Goal: Task Accomplishment & Management: Use online tool/utility

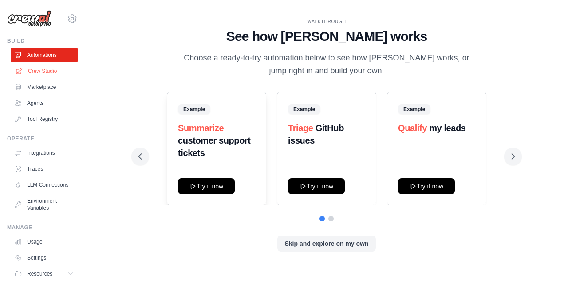
click at [50, 72] on link "Crew Studio" at bounding box center [45, 71] width 67 height 14
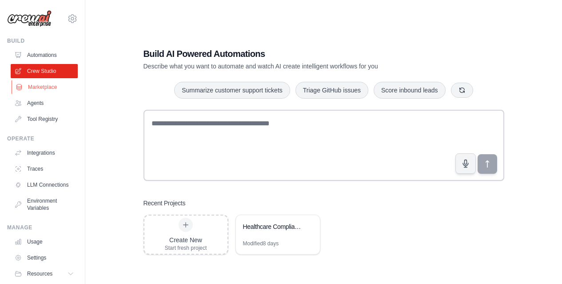
click at [44, 83] on link "Marketplace" at bounding box center [45, 87] width 67 height 14
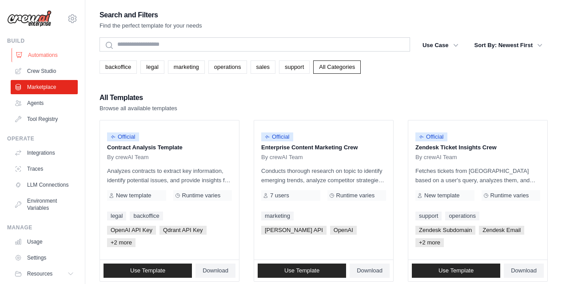
click at [51, 56] on link "Automations" at bounding box center [45, 55] width 67 height 14
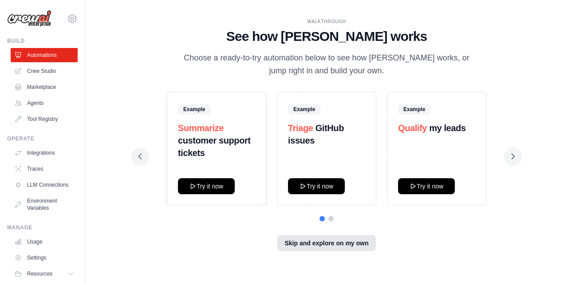
click at [322, 246] on button "Skip and explore on my own" at bounding box center [326, 243] width 98 height 16
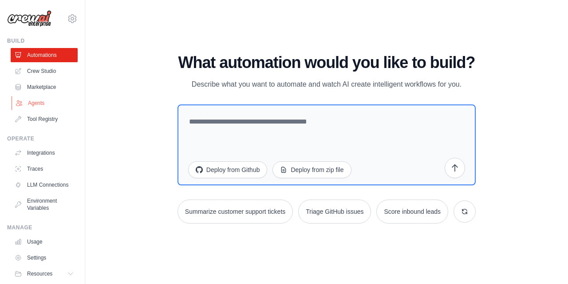
click at [47, 103] on link "Agents" at bounding box center [45, 103] width 67 height 14
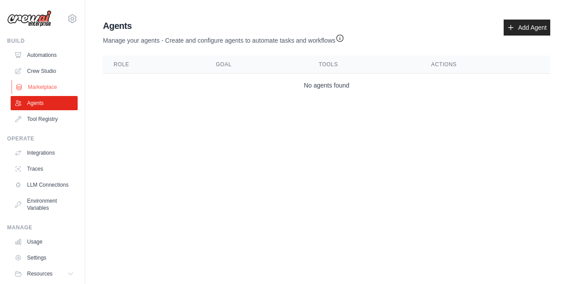
click at [48, 85] on link "Marketplace" at bounding box center [45, 87] width 67 height 14
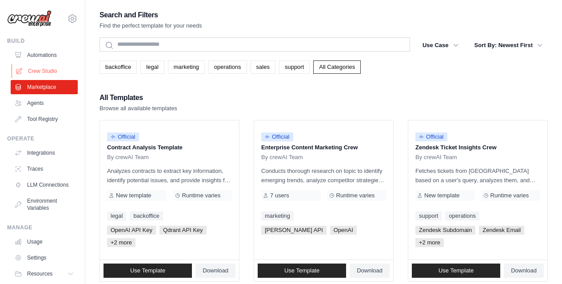
click at [51, 68] on link "Crew Studio" at bounding box center [45, 71] width 67 height 14
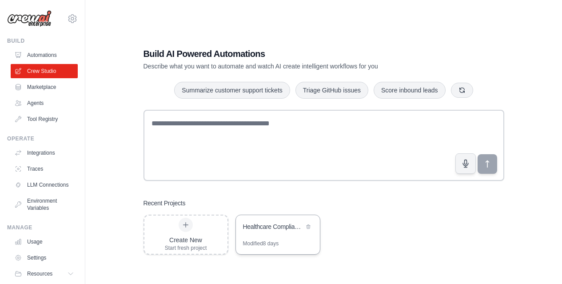
click at [275, 232] on div "Healthcare Compliance LinkedIn Content Generator" at bounding box center [278, 227] width 84 height 25
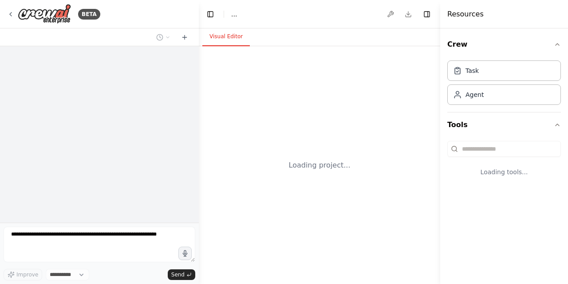
select select "****"
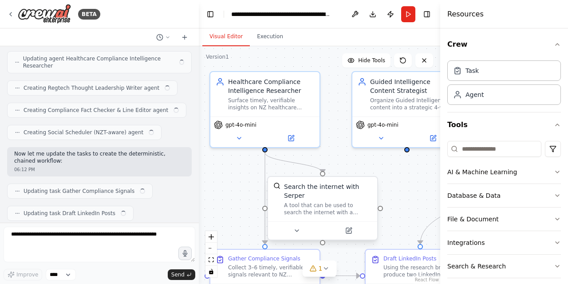
drag, startPoint x: 266, startPoint y: 220, endPoint x: 271, endPoint y: 176, distance: 43.8
click at [245, 186] on div ".deletable-edge-delete-btn { width: 20px; height: 20px; border: 0px solid #ffff…" at bounding box center [319, 164] width 241 height 237
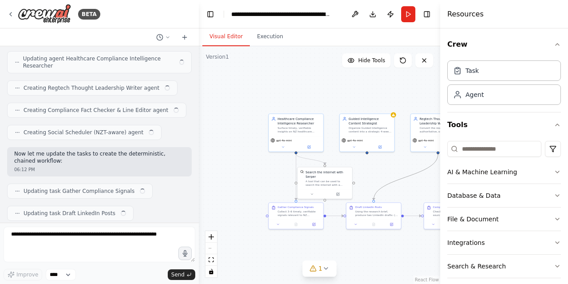
scroll to position [3603, 0]
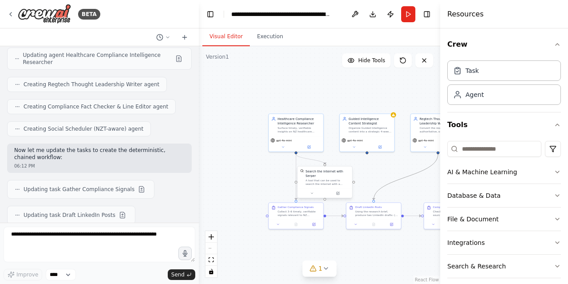
drag, startPoint x: 386, startPoint y: 184, endPoint x: 330, endPoint y: 167, distance: 58.5
click at [330, 167] on div ".deletable-edge-delete-btn { width: 20px; height: 20px; border: 0px solid #ffff…" at bounding box center [306, 150] width 121 height 119
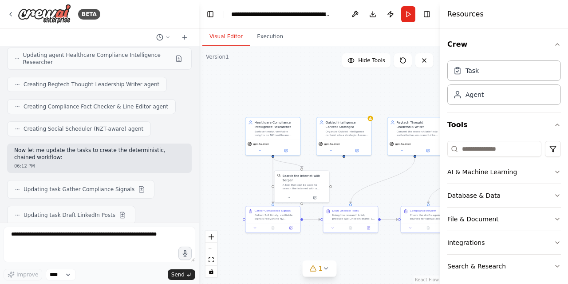
drag, startPoint x: 385, startPoint y: 168, endPoint x: 356, endPoint y: 170, distance: 29.4
click at [355, 172] on div ".deletable-edge-delete-btn { width: 20px; height: 20px; border: 0px solid #ffff…" at bounding box center [319, 164] width 241 height 237
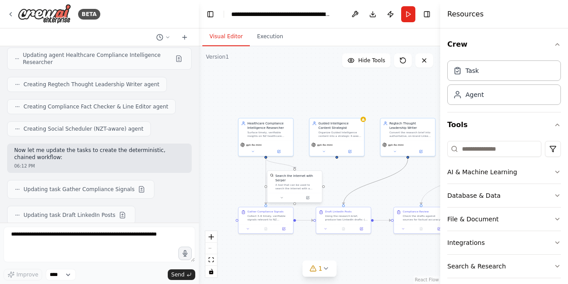
drag, startPoint x: 349, startPoint y: 186, endPoint x: 306, endPoint y: 182, distance: 43.2
click at [306, 182] on div ".deletable-edge-delete-btn { width: 20px; height: 20px; border: 0px solid #ffff…" at bounding box center [276, 154] width 121 height 119
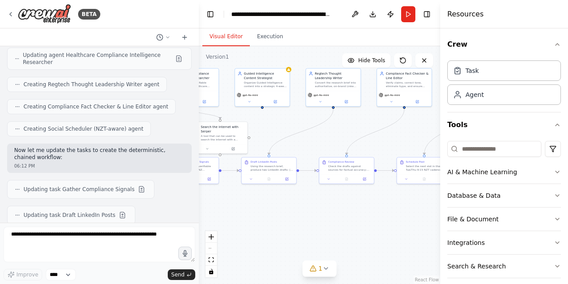
drag, startPoint x: 387, startPoint y: 181, endPoint x: 312, endPoint y: 131, distance: 89.6
click at [312, 131] on div ".deletable-edge-delete-btn { width: 20px; height: 20px; border: 0px solid #ffff…" at bounding box center [319, 164] width 241 height 237
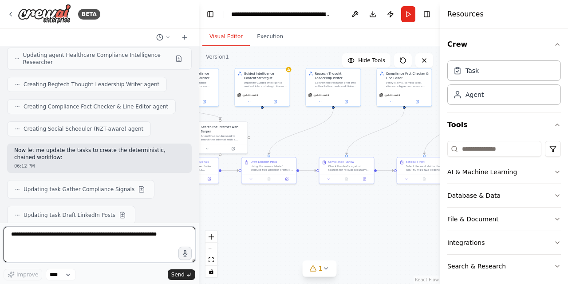
click at [72, 247] on textarea at bounding box center [100, 244] width 192 height 36
type textarea "**********"
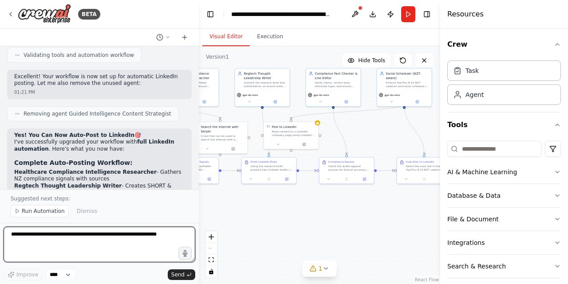
scroll to position [5001, 0]
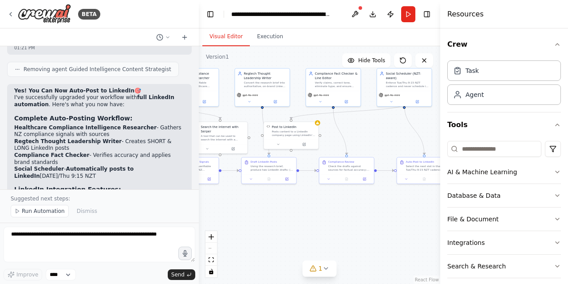
drag, startPoint x: 68, startPoint y: 95, endPoint x: 30, endPoint y: 90, distance: 38.6
click at [29, 90] on div "Yes! You Can Now Auto-Post to LinkedIn 🎯 I've successfully upgraded your workfl…" at bounding box center [99, 253] width 170 height 333
drag, startPoint x: 147, startPoint y: 97, endPoint x: 10, endPoint y: 93, distance: 137.7
click at [10, 93] on div "Yes! You Can Now Auto-Post to LinkedIn 🎯 I've successfully upgraded your workfl…" at bounding box center [99, 258] width 185 height 349
copy code "LINKEDIN_ACCESS_TOKEN = [your_linkedin_oauth2_token]"
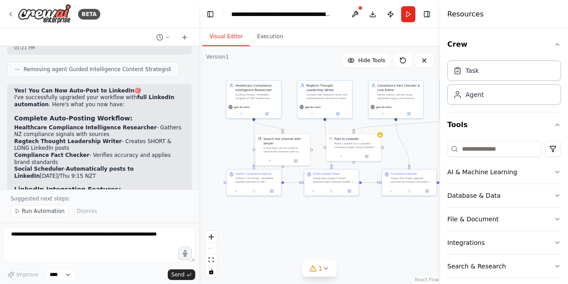
drag, startPoint x: 351, startPoint y: 129, endPoint x: 407, endPoint y: 139, distance: 56.4
click at [407, 139] on div ".deletable-edge-delete-btn { width: 20px; height: 20px; border: 0px solid #ffff…" at bounding box center [319, 164] width 241 height 237
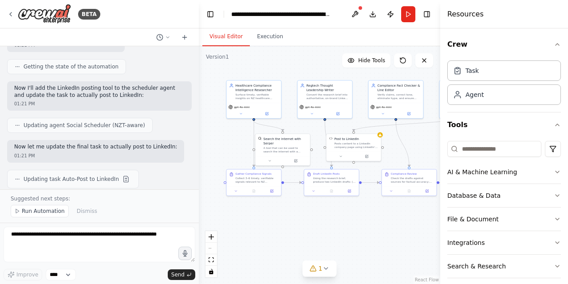
scroll to position [4868, 0]
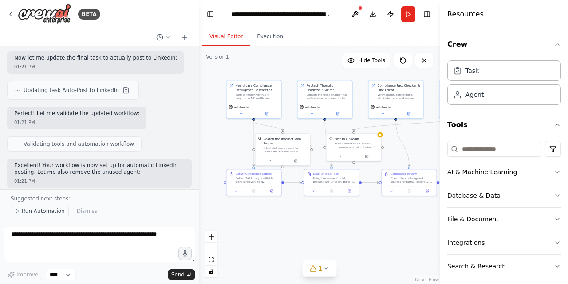
click at [48, 212] on span "Run Automation" at bounding box center [43, 210] width 43 height 7
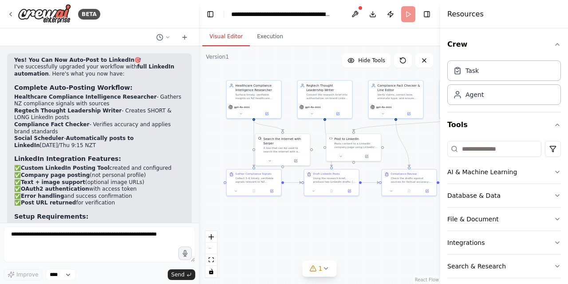
scroll to position [5056, 0]
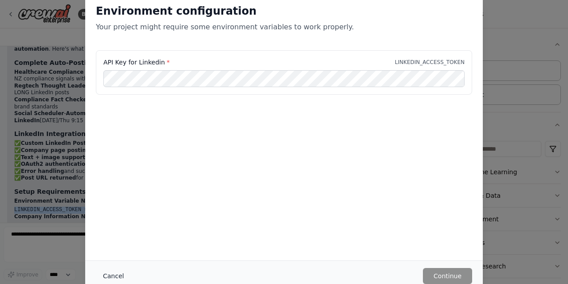
click at [116, 276] on button "Cancel" at bounding box center [113, 276] width 35 height 16
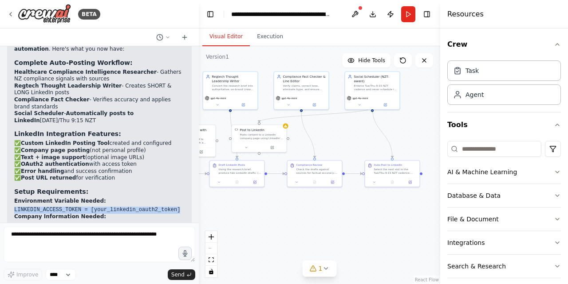
drag, startPoint x: 415, startPoint y: 140, endPoint x: 320, endPoint y: 131, distance: 95.9
click at [320, 131] on div ".deletable-edge-delete-btn { width: 20px; height: 20px; border: 0px solid #ffff…" at bounding box center [319, 164] width 241 height 237
click at [329, 181] on icon at bounding box center [331, 181] width 4 height 4
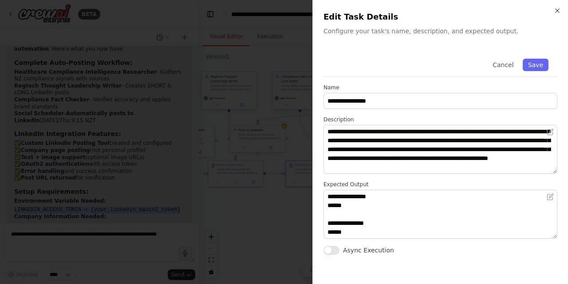
scroll to position [0, 0]
click at [266, 247] on div at bounding box center [284, 142] width 568 height 284
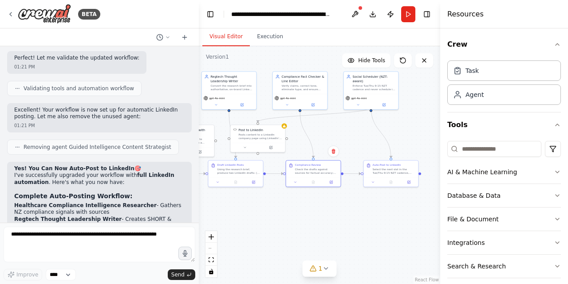
scroll to position [4968, 0]
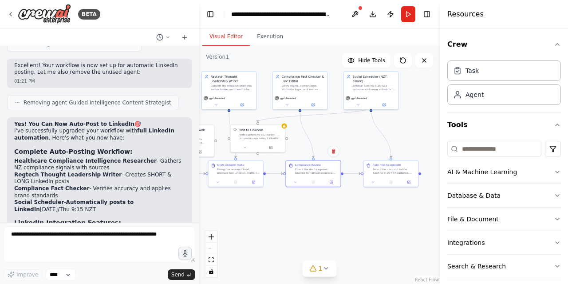
drag, startPoint x: 175, startPoint y: 125, endPoint x: 19, endPoint y: 121, distance: 156.8
drag, startPoint x: 20, startPoint y: 123, endPoint x: 16, endPoint y: 130, distance: 8.3
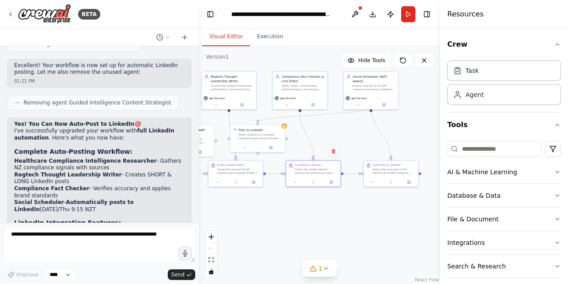
copy div "LINKEDIN_ACCESS_TOKEN = [your_linkedin_oauth2_token]"
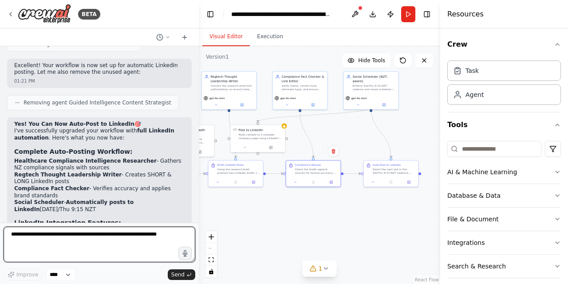
click at [59, 240] on textarea at bounding box center [100, 244] width 192 height 36
paste textarea "**********"
type textarea "**********"
type textarea "*"
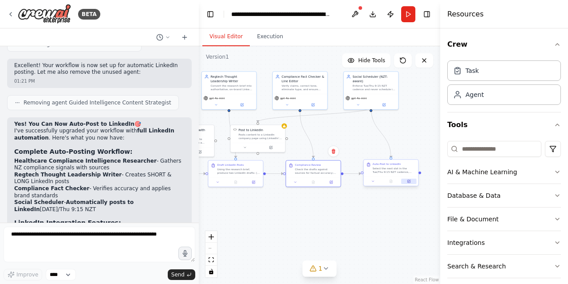
click at [408, 183] on button at bounding box center [408, 180] width 15 height 5
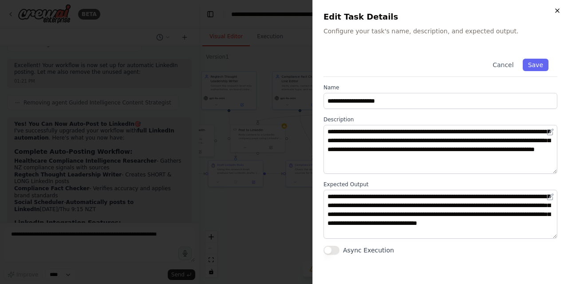
click at [559, 9] on icon "button" at bounding box center [558, 11] width 4 height 4
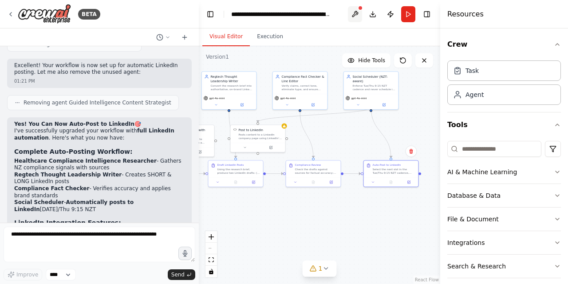
click at [353, 16] on button at bounding box center [355, 14] width 14 height 16
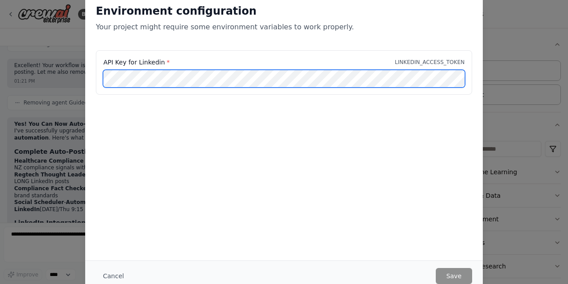
click at [96, 76] on div "API Key for Linkedin * LINKEDIN_ACCESS_TOKEN" at bounding box center [284, 72] width 376 height 44
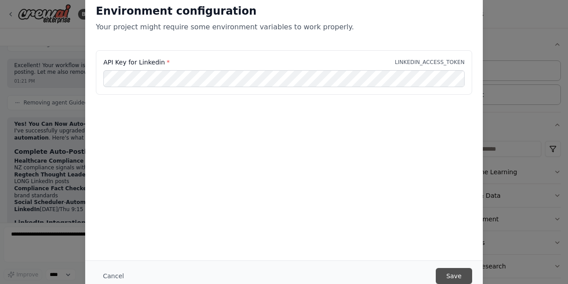
click at [458, 280] on button "Save" at bounding box center [454, 276] width 36 height 16
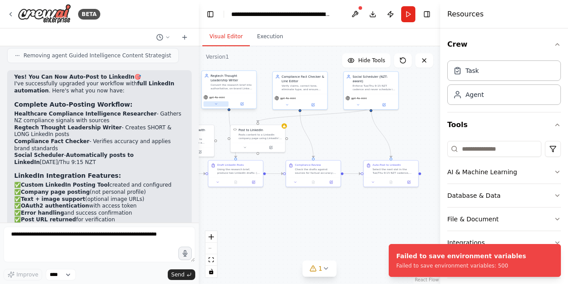
scroll to position [5056, 0]
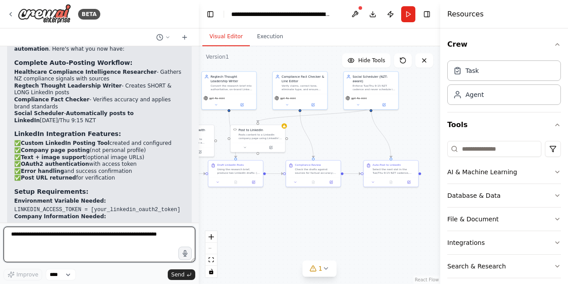
click at [63, 230] on textarea at bounding box center [100, 244] width 192 height 36
type textarea "**********"
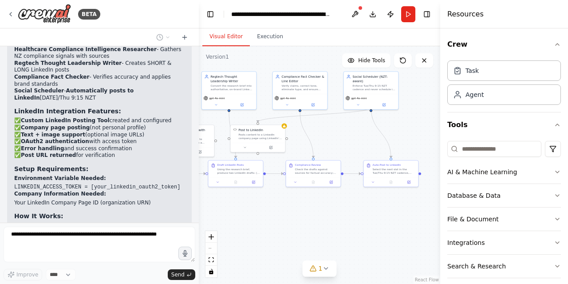
scroll to position [5109, 0]
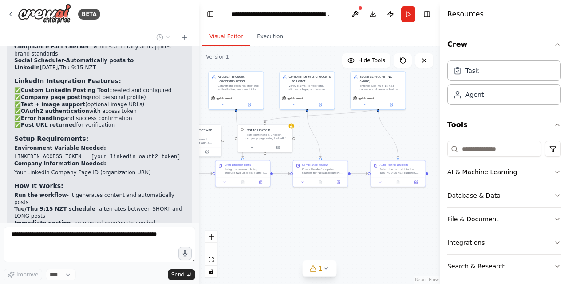
drag, startPoint x: 275, startPoint y: 211, endPoint x: 298, endPoint y: 218, distance: 24.3
click at [298, 218] on div ".deletable-edge-delete-btn { width: 20px; height: 20px; border: 0px solid #ffff…" at bounding box center [319, 164] width 241 height 237
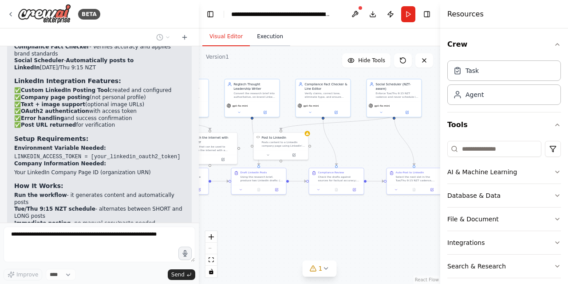
click at [261, 37] on button "Execution" at bounding box center [270, 37] width 40 height 19
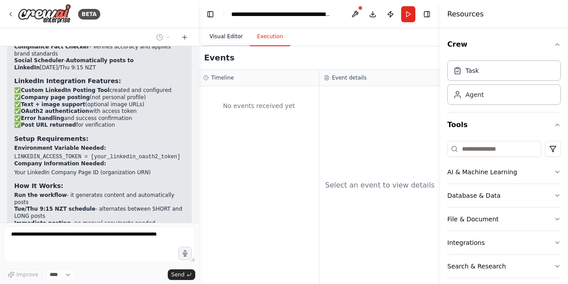
click at [227, 41] on button "Visual Editor" at bounding box center [225, 37] width 47 height 19
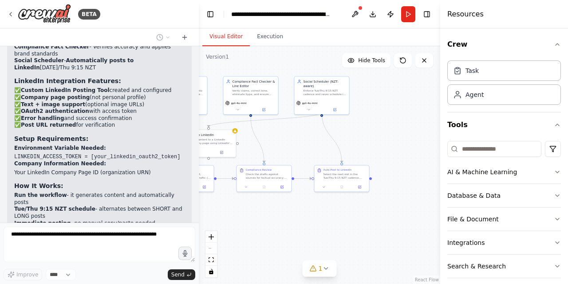
drag, startPoint x: 365, startPoint y: 238, endPoint x: 297, endPoint y: 236, distance: 67.5
click at [297, 236] on div ".deletable-edge-delete-btn { width: 20px; height: 20px; border: 0px solid #ffff…" at bounding box center [319, 164] width 241 height 237
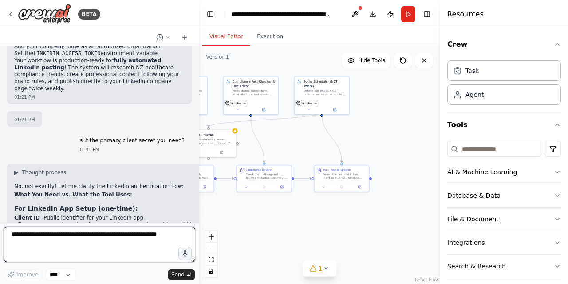
scroll to position [5335, 0]
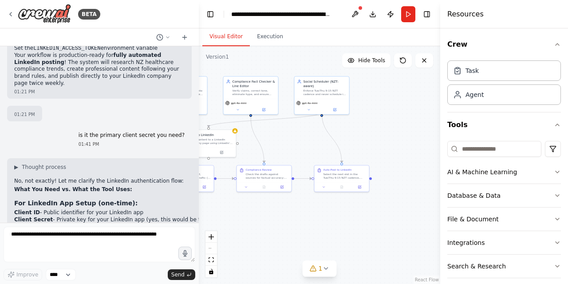
drag, startPoint x: 80, startPoint y: 135, endPoint x: 192, endPoint y: 132, distance: 111.4
click at [192, 134] on div "I want to build a workflow that connects to my company linked in page and auto …" at bounding box center [99, 134] width 199 height 176
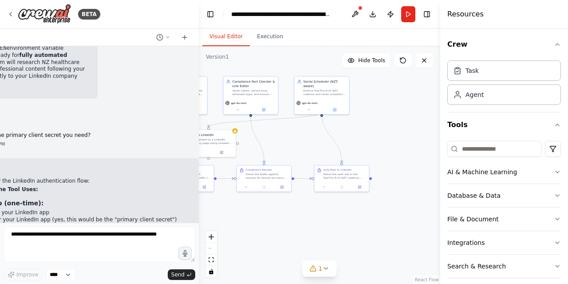
scroll to position [5335, 14]
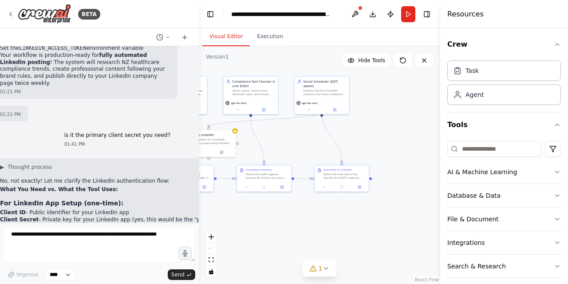
drag, startPoint x: 59, startPoint y: 134, endPoint x: 181, endPoint y: 134, distance: 121.6
copy code "https://www.linkedin.com/oauth/v2/authorization?response_type=code&client_id=YO…"
click at [44, 273] on li "OAuth2 Flow → Exchange authorization code for access token" at bounding box center [136, 276] width 272 height 7
drag, startPoint x: 45, startPoint y: 79, endPoint x: 71, endPoint y: 86, distance: 27.1
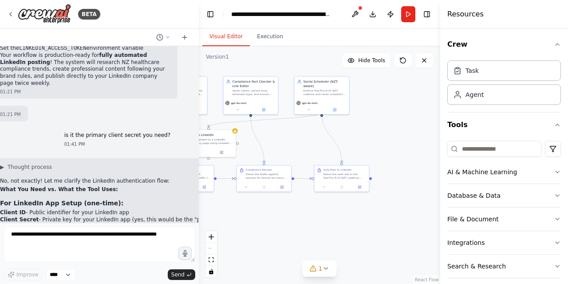
click at [71, 163] on div "▶ Thought process No, not exactly! Let me clarify the LinkedIn authentication f…" at bounding box center [136, 282] width 272 height 238
click at [69, 265] on li "LinkedIn App Setup → Use Client ID + Client Secret" at bounding box center [136, 268] width 272 height 7
click at [97, 265] on li "LinkedIn App Setup → Use Client ID + Client Secret" at bounding box center [136, 268] width 272 height 7
drag, startPoint x: 92, startPoint y: 85, endPoint x: 66, endPoint y: 86, distance: 25.8
click at [66, 265] on li "LinkedIn App Setup → Use Client ID + Client Secret" at bounding box center [136, 268] width 272 height 7
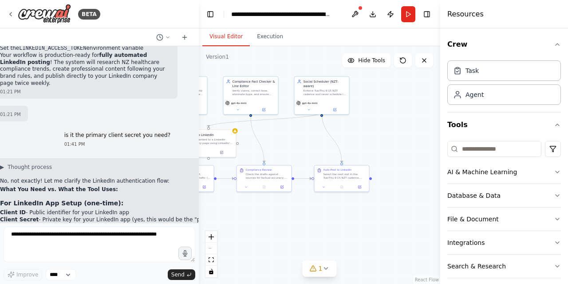
click at [106, 258] on h2 "The Process:" at bounding box center [136, 261] width 272 height 7
drag, startPoint x: 108, startPoint y: 70, endPoint x: 141, endPoint y: 79, distance: 34.1
click at [150, 163] on div "▶ Thought process No, not exactly! Let me clarify the LinkedIn authentication f…" at bounding box center [136, 282] width 272 height 238
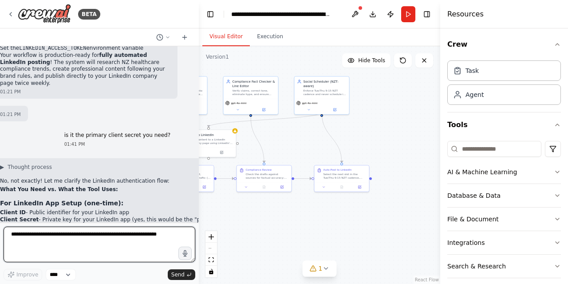
click at [67, 239] on textarea at bounding box center [100, 244] width 192 height 36
paste textarea "**********"
type textarea "**********"
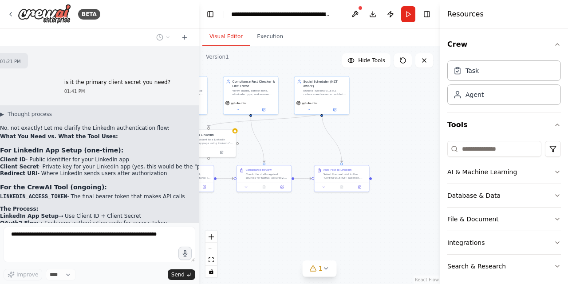
scroll to position [5344, 14]
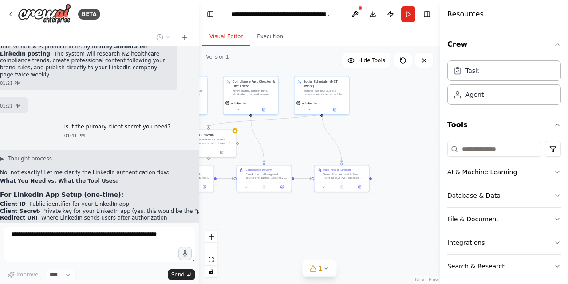
click at [195, 283] on strong "Client Secret" at bounding box center [214, 288] width 39 height 6
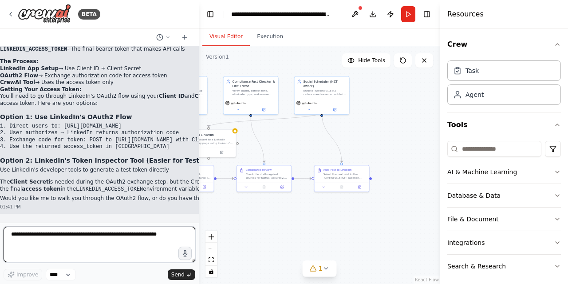
scroll to position [5546, 14]
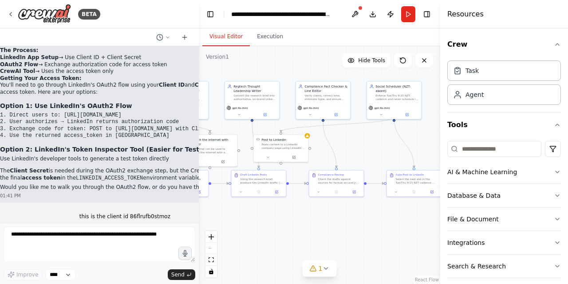
drag, startPoint x: 285, startPoint y: 81, endPoint x: 357, endPoint y: 86, distance: 72.5
click at [357, 86] on div ".deletable-edge-delete-btn { width: 20px; height: 20px; border: 0px solid #ffff…" at bounding box center [319, 164] width 241 height 237
drag, startPoint x: 102, startPoint y: 88, endPoint x: 122, endPoint y: 91, distance: 20.7
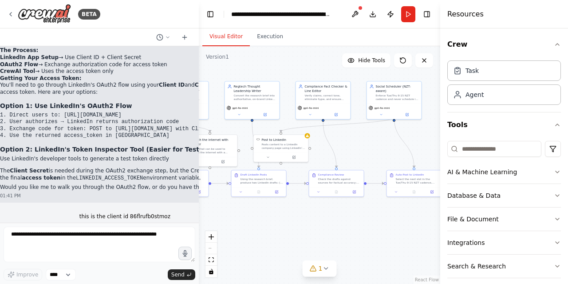
drag, startPoint x: 73, startPoint y: 105, endPoint x: 7, endPoint y: 99, distance: 66.0
drag, startPoint x: 99, startPoint y: 103, endPoint x: 94, endPoint y: 103, distance: 4.9
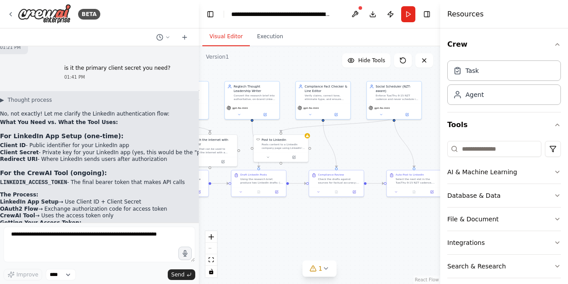
scroll to position [5502, 14]
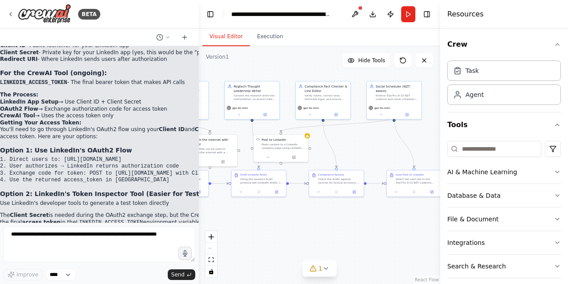
drag, startPoint x: 97, startPoint y: 199, endPoint x: 12, endPoint y: 126, distance: 112.7
copy div "1: Set Up Your LinkedIn App Redirect URI In your LinkedIn app settings, make su…"
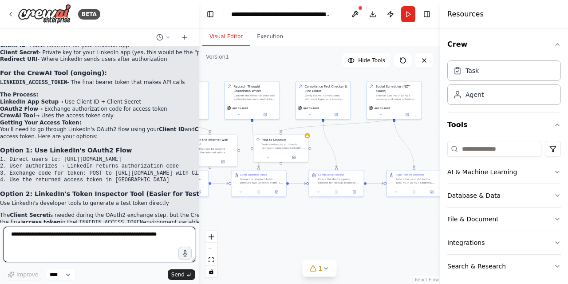
click at [53, 239] on textarea at bounding box center [100, 244] width 192 height 36
paste textarea "**********"
type textarea "**********"
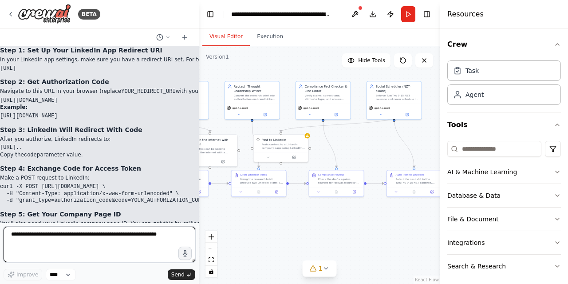
scroll to position [5825, 14]
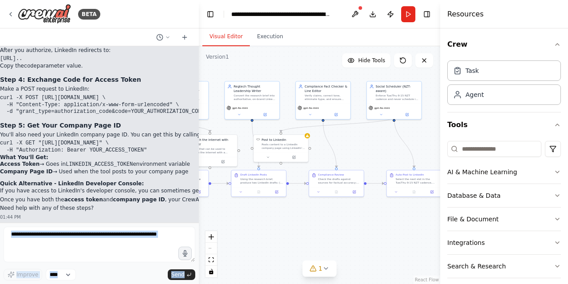
drag, startPoint x: 138, startPoint y: 153, endPoint x: 0, endPoint y: 130, distance: 139.5
click at [0, 130] on div "BETA I want to build a workflow that connects to my company linked in page and …" at bounding box center [99, 142] width 199 height 284
drag, startPoint x: 2, startPoint y: 139, endPoint x: 171, endPoint y: 141, distance: 169.1
click at [20, 138] on div "BETA I want to build a workflow that connects to my company linked in page and …" at bounding box center [99, 142] width 199 height 284
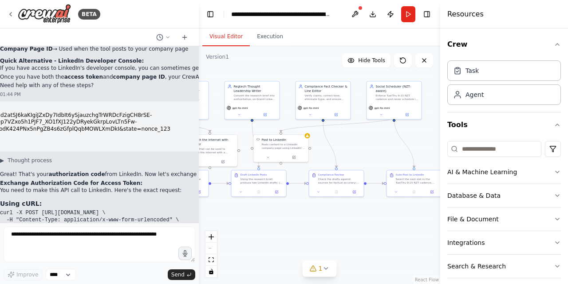
scroll to position [6003, 14]
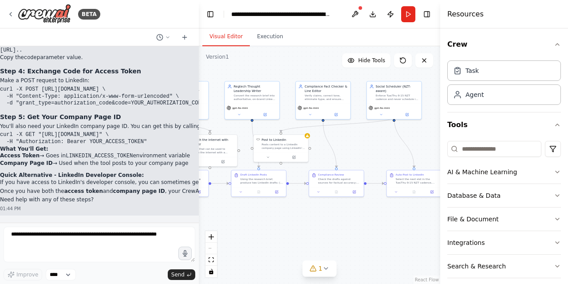
scroll to position [5870, 14]
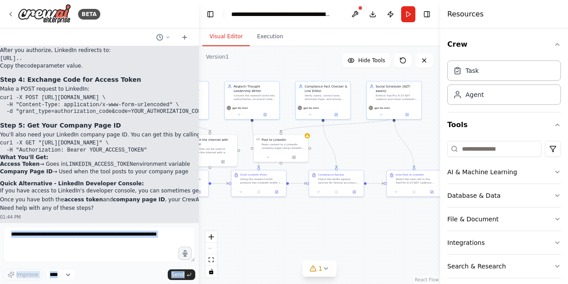
drag, startPoint x: 81, startPoint y: 162, endPoint x: 1, endPoint y: 127, distance: 87.7
click at [1, 127] on div "BETA I want to build a workflow that connects to my company linked in page and …" at bounding box center [99, 142] width 199 height 284
drag, startPoint x: 102, startPoint y: 187, endPoint x: 40, endPoint y: 158, distance: 68.7
drag, startPoint x: 1, startPoint y: 127, endPoint x: 8, endPoint y: 127, distance: 7.1
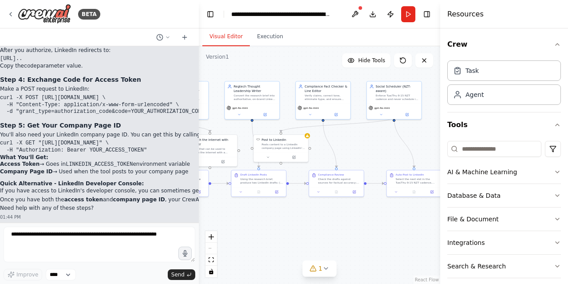
click at [8, 127] on div "BETA I want to build a workflow that connects to my company linked in page and …" at bounding box center [99, 142] width 199 height 284
click at [7, 128] on div "BETA I want to build a workflow that connects to my company linked in page and …" at bounding box center [99, 142] width 199 height 284
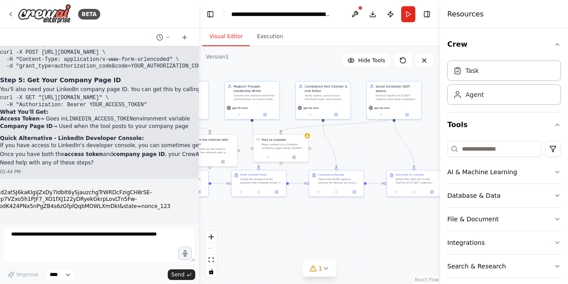
scroll to position [6003, 14]
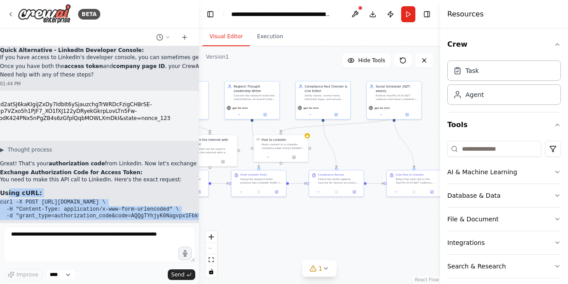
drag, startPoint x: 6, startPoint y: 128, endPoint x: 106, endPoint y: 156, distance: 103.6
click at [106, 156] on div "▶ Thought process Great! That's your authorization code from LinkedIn. Now let'…" at bounding box center [546, 274] width 1093 height 256
copy div "ing cURL: curl -X POST https://www.linkedin.com/oauth/v2/accessToken \ -H "Cont…"
click at [357, 15] on button at bounding box center [355, 14] width 14 height 16
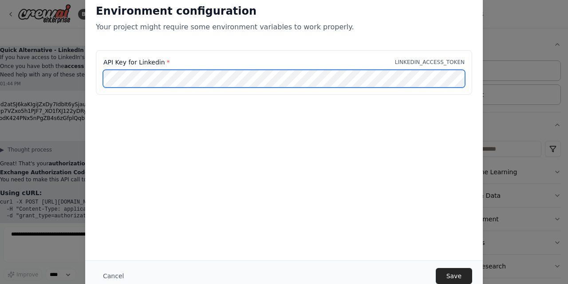
click at [69, 81] on div "Environment configuration Your project might require some environment variables…" at bounding box center [284, 142] width 568 height 284
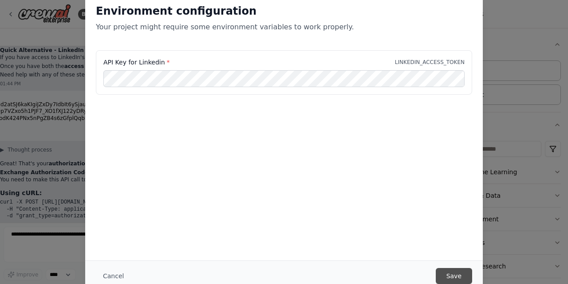
scroll to position [0, 0]
click at [454, 277] on button "Save" at bounding box center [454, 276] width 36 height 16
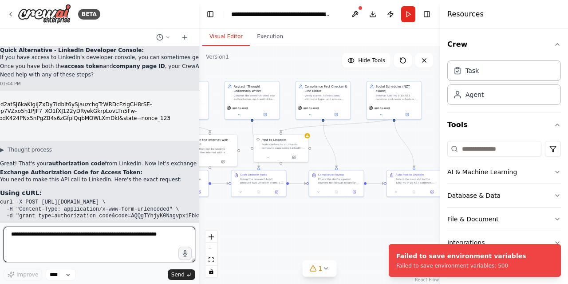
click at [70, 234] on textarea at bounding box center [100, 244] width 192 height 36
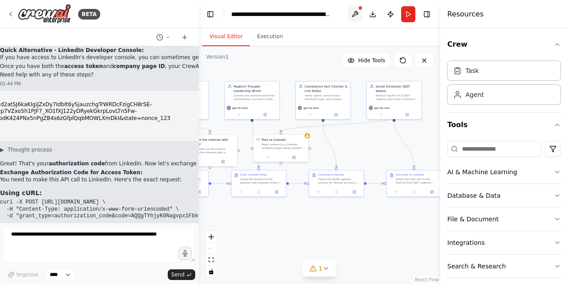
click at [360, 11] on button at bounding box center [355, 14] width 14 height 16
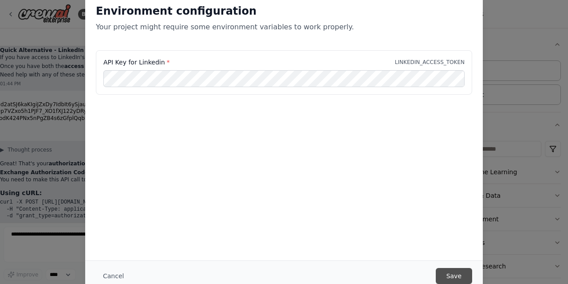
click at [460, 274] on button "Save" at bounding box center [454, 276] width 36 height 16
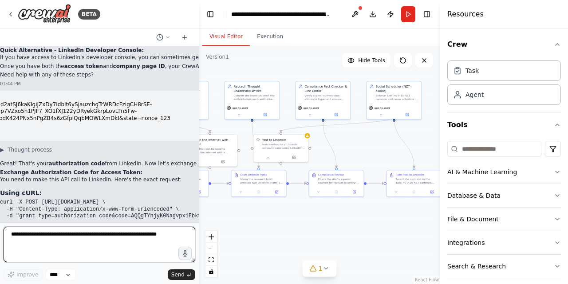
click at [26, 238] on textarea at bounding box center [100, 244] width 192 height 36
paste textarea "**********"
type textarea "**********"
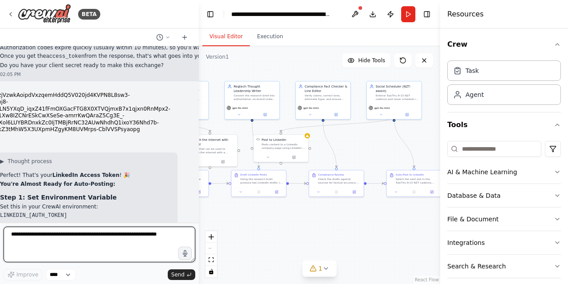
scroll to position [6345, 14]
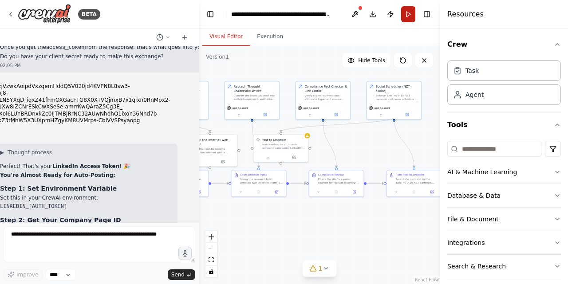
click at [409, 13] on button "Run" at bounding box center [408, 14] width 14 height 16
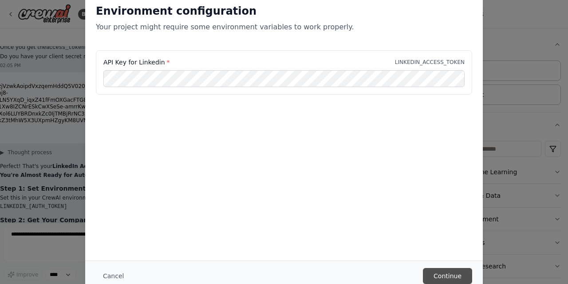
scroll to position [0, 0]
click at [447, 273] on button "Continue" at bounding box center [447, 276] width 49 height 16
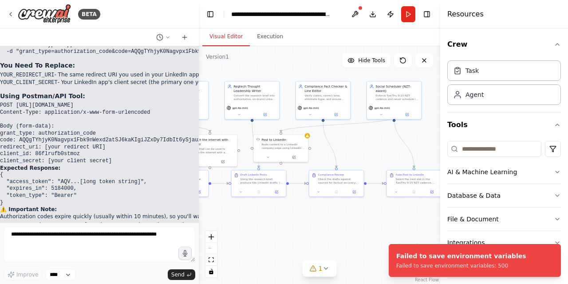
scroll to position [6211, 14]
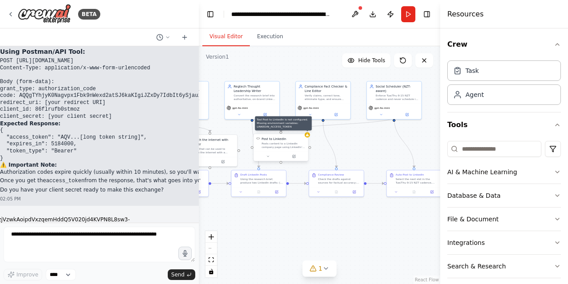
click at [308, 137] on div at bounding box center [307, 134] width 5 height 5
click at [353, 19] on button at bounding box center [355, 14] width 14 height 16
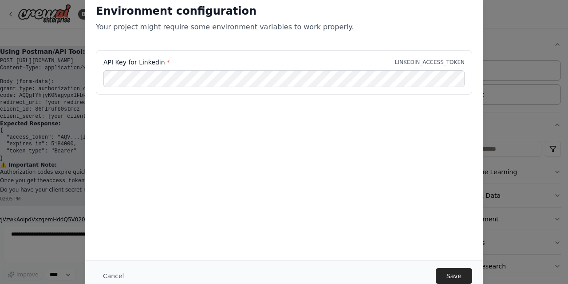
click at [224, 87] on div "API Key for Linkedin * LINKEDIN_ACCESS_TOKEN" at bounding box center [284, 72] width 376 height 44
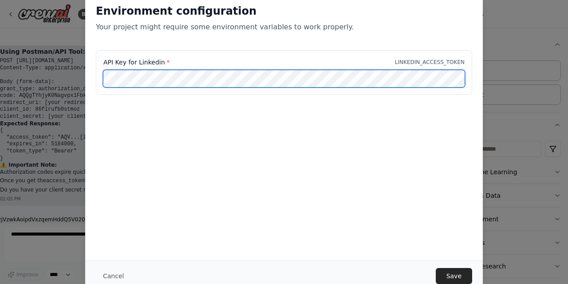
scroll to position [0, 539]
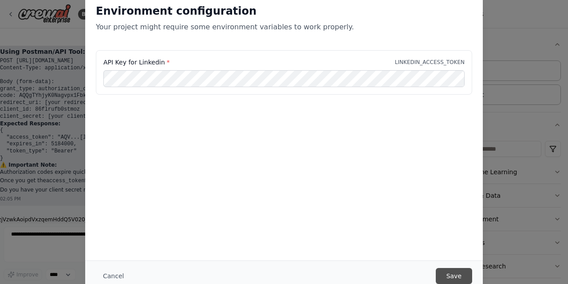
click at [457, 277] on button "Save" at bounding box center [454, 276] width 36 height 16
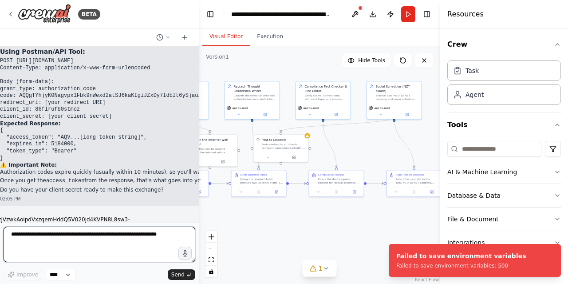
click at [140, 234] on textarea at bounding box center [100, 244] width 192 height 36
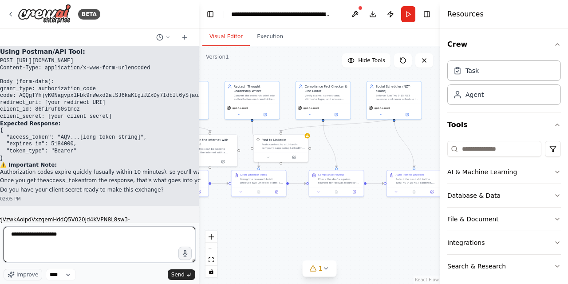
type textarea "**********"
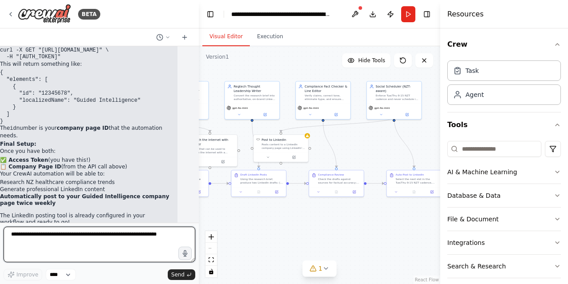
scroll to position [6584, 14]
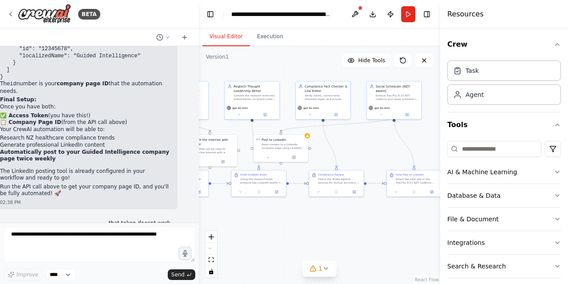
drag, startPoint x: 146, startPoint y: 90, endPoint x: 172, endPoint y: 90, distance: 26.2
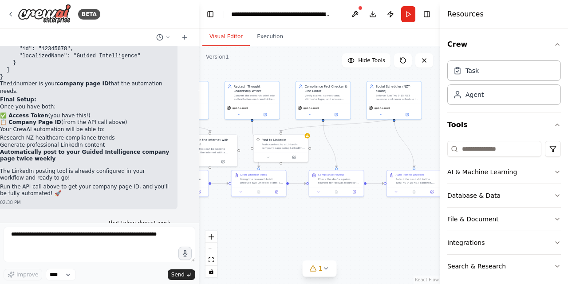
copy div "https://www.linkedin.com/oauth/v2/authorization?response_type=code&client_id=86…"
click at [359, 15] on button at bounding box center [355, 14] width 14 height 16
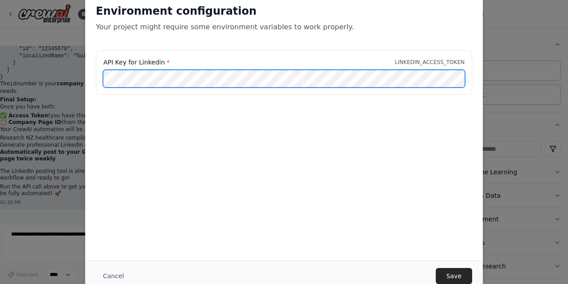
scroll to position [0, 183]
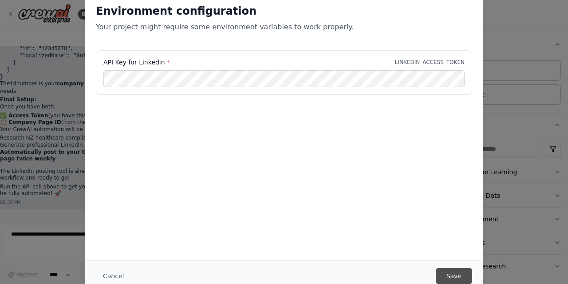
click at [456, 277] on button "Save" at bounding box center [454, 276] width 36 height 16
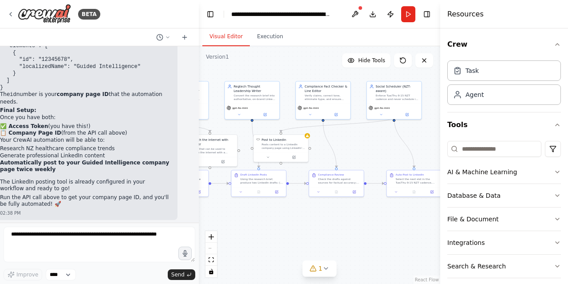
scroll to position [6584, 14]
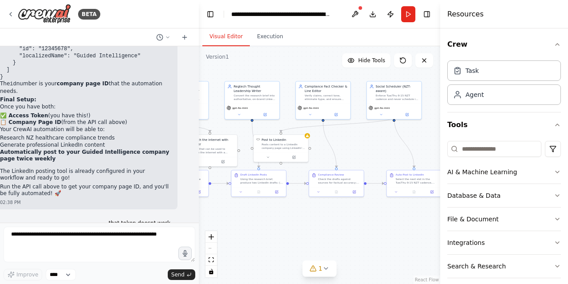
drag, startPoint x: 3, startPoint y: 158, endPoint x: 6, endPoint y: 154, distance: 5.1
click at [10, 156] on div "BETA I want to build a workflow that connects to my company linked in page and …" at bounding box center [99, 142] width 199 height 284
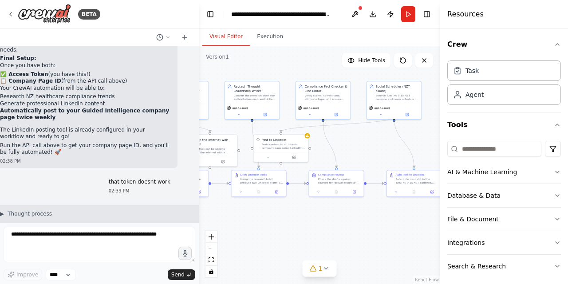
drag, startPoint x: 3, startPoint y: 114, endPoint x: 8, endPoint y: 115, distance: 5.4
click at [9, 115] on div "BETA I want to build a workflow that connects to my company linked in page and …" at bounding box center [99, 142] width 199 height 284
drag, startPoint x: 6, startPoint y: 115, endPoint x: 0, endPoint y: 137, distance: 22.9
click at [0, 137] on div "BETA I want to build a workflow that connects to my company linked in page and …" at bounding box center [99, 142] width 199 height 284
click at [1, 111] on button "Toggle Sidebar" at bounding box center [-1, 142] width 7 height 284
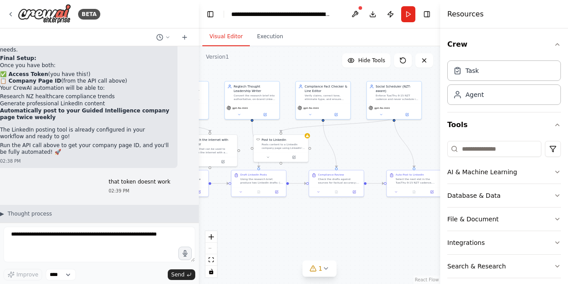
copy div "curl -X POST https://www.linkedin.com/oauth/v2/accessToken \ -H "Content-Type: …"
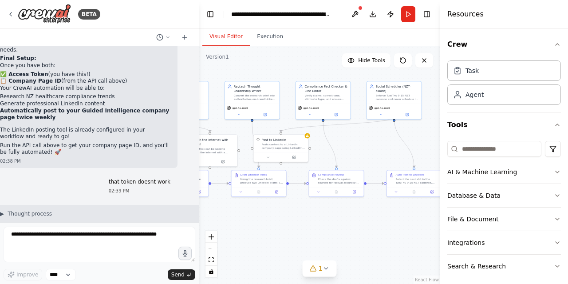
copy div "curl -X POST https://www.linkedin.com/oauth/v2/accessToken \ -H "Content-Type: …"
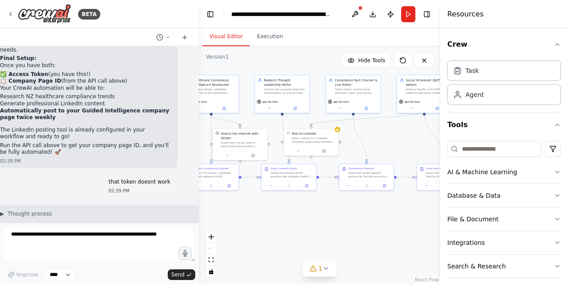
drag, startPoint x: 345, startPoint y: 151, endPoint x: 371, endPoint y: 144, distance: 26.7
click at [371, 144] on div ".deletable-edge-delete-btn { width: 20px; height: 20px; border: 0px solid #ffff…" at bounding box center [319, 164] width 241 height 237
click at [318, 142] on div "Posts content to a LinkedIn company page using LinkedIn's API v2. Supports text…" at bounding box center [314, 138] width 44 height 7
click at [333, 119] on icon at bounding box center [331, 117] width 5 height 5
click at [308, 116] on button "Confirm" at bounding box center [306, 118] width 32 height 11
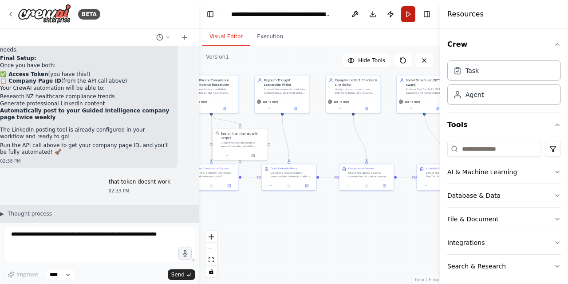
click at [407, 14] on button "Run" at bounding box center [408, 14] width 14 height 16
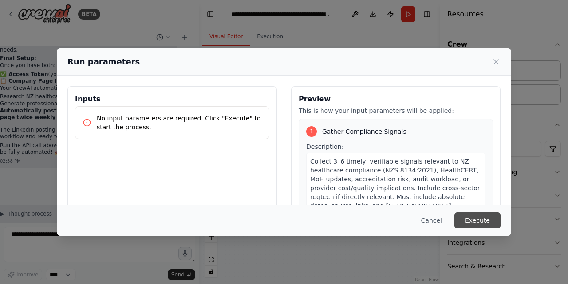
click at [477, 216] on button "Execute" at bounding box center [478, 220] width 46 height 16
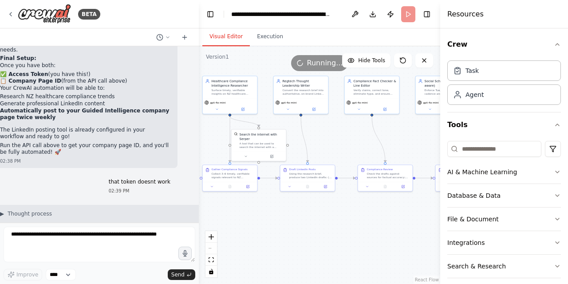
drag, startPoint x: 414, startPoint y: 222, endPoint x: 435, endPoint y: 222, distance: 21.3
click at [435, 222] on div ".deletable-edge-delete-btn { width: 20px; height: 20px; border: 0px solid #ffff…" at bounding box center [319, 164] width 241 height 237
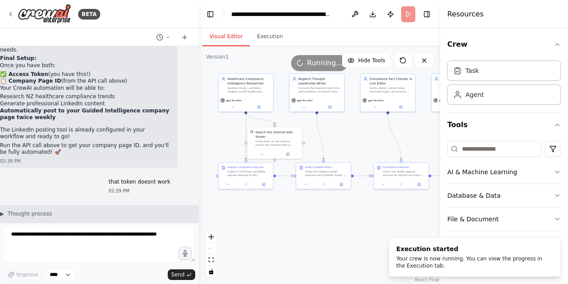
drag, startPoint x: 347, startPoint y: 241, endPoint x: 365, endPoint y: 238, distance: 18.1
click at [365, 238] on div ".deletable-edge-delete-btn { width: 20px; height: 20px; border: 0px solid #ffff…" at bounding box center [319, 164] width 241 height 237
click at [265, 37] on button "Execution" at bounding box center [270, 37] width 40 height 19
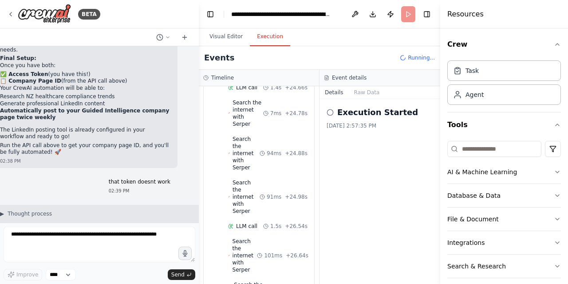
scroll to position [1606, 0]
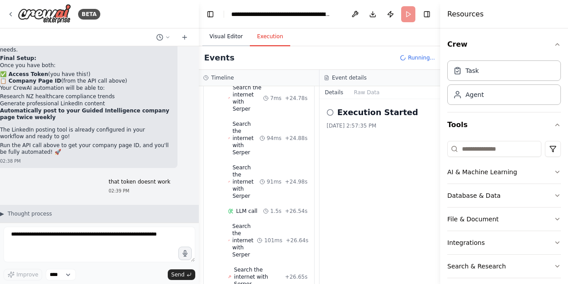
click at [225, 36] on button "Visual Editor" at bounding box center [225, 37] width 47 height 19
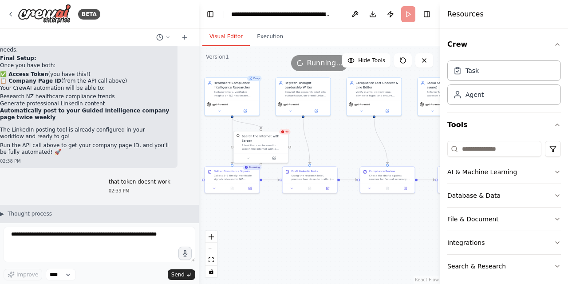
drag, startPoint x: 300, startPoint y: 214, endPoint x: 287, endPoint y: 218, distance: 13.9
click at [287, 218] on div ".deletable-edge-delete-btn { width: 20px; height: 20px; border: 0px solid #ffff…" at bounding box center [319, 164] width 241 height 237
